Goal: Transaction & Acquisition: Purchase product/service

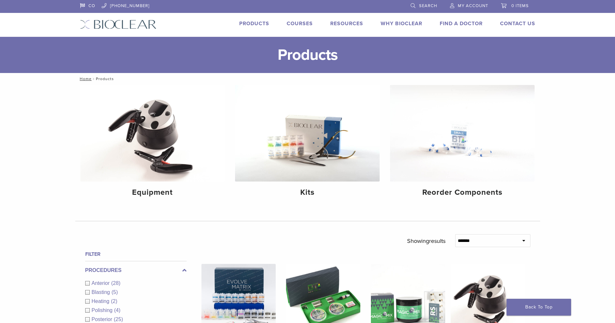
scroll to position [103, 0]
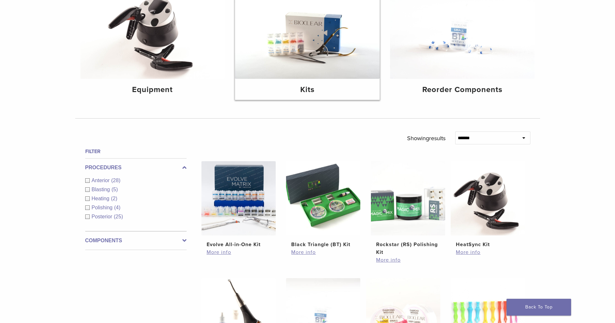
click at [296, 17] on img at bounding box center [307, 30] width 145 height 96
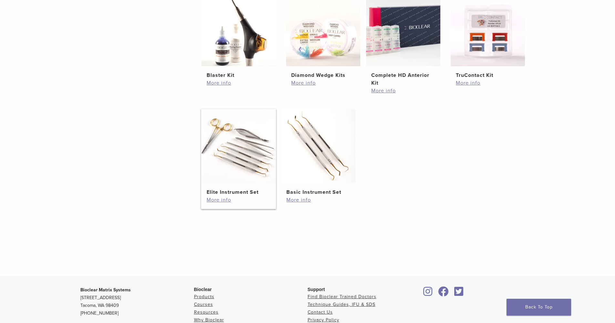
scroll to position [83, 0]
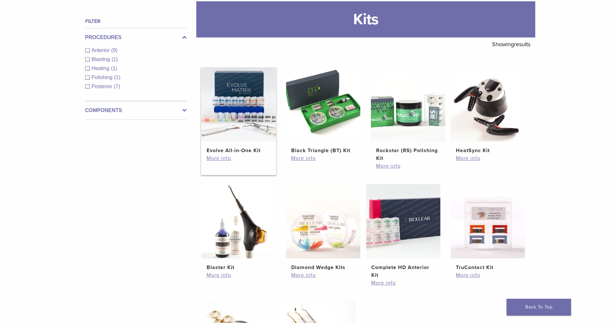
click at [248, 129] on img at bounding box center [238, 104] width 74 height 74
